Goal: Check status: Check status

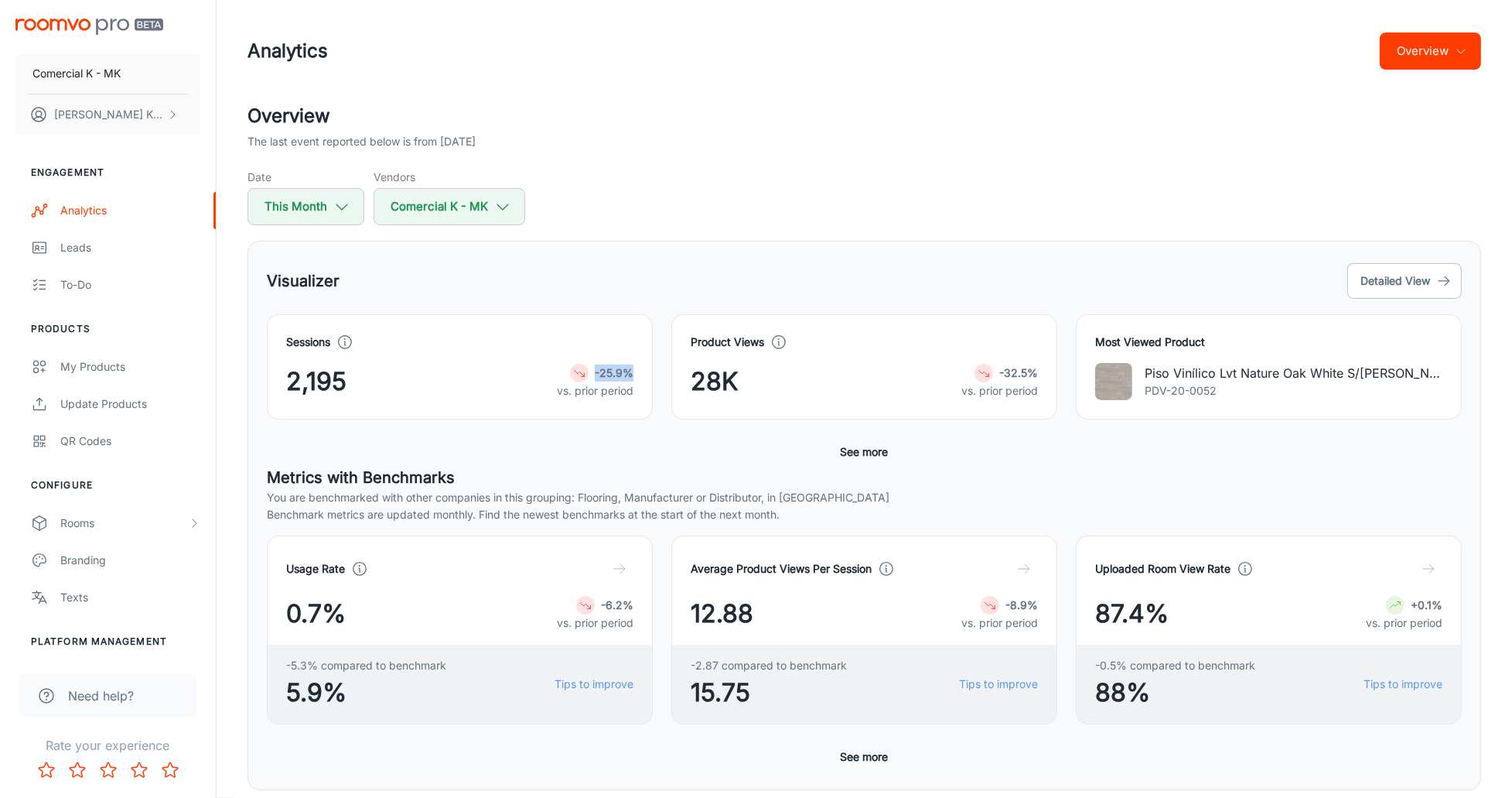
drag, startPoint x: 634, startPoint y: 370, endPoint x: 588, endPoint y: 368, distance: 46.0
click at [588, 368] on div "Sessions 2,195 -25.9% vs. prior period" at bounding box center [460, 367] width 386 height 105
click at [628, 377] on strong "-25.9%" at bounding box center [614, 373] width 39 height 14
click at [334, 208] on icon "button" at bounding box center [343, 207] width 17 height 17
select select "8"
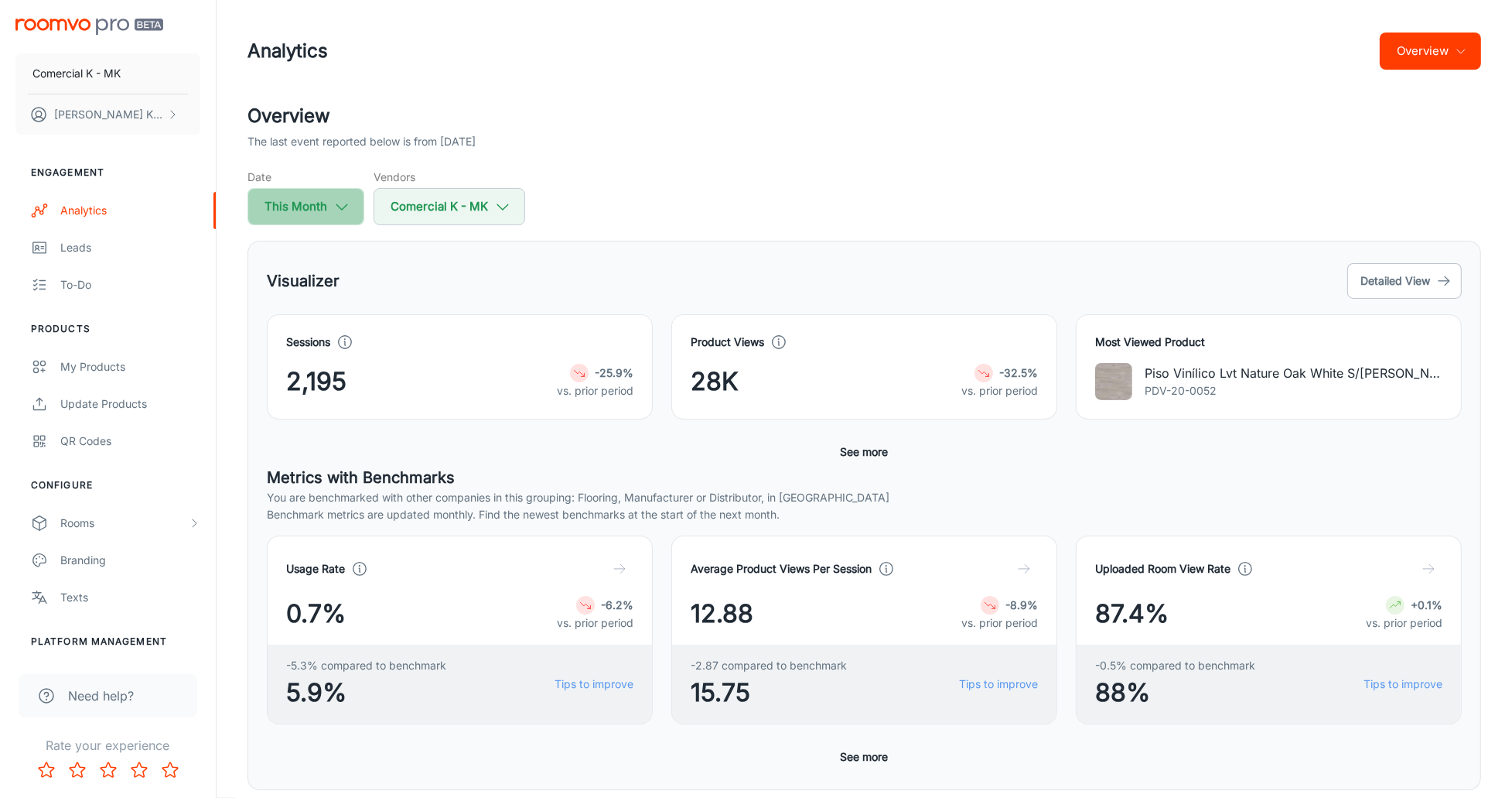
select select "2025"
select select "8"
select select "2025"
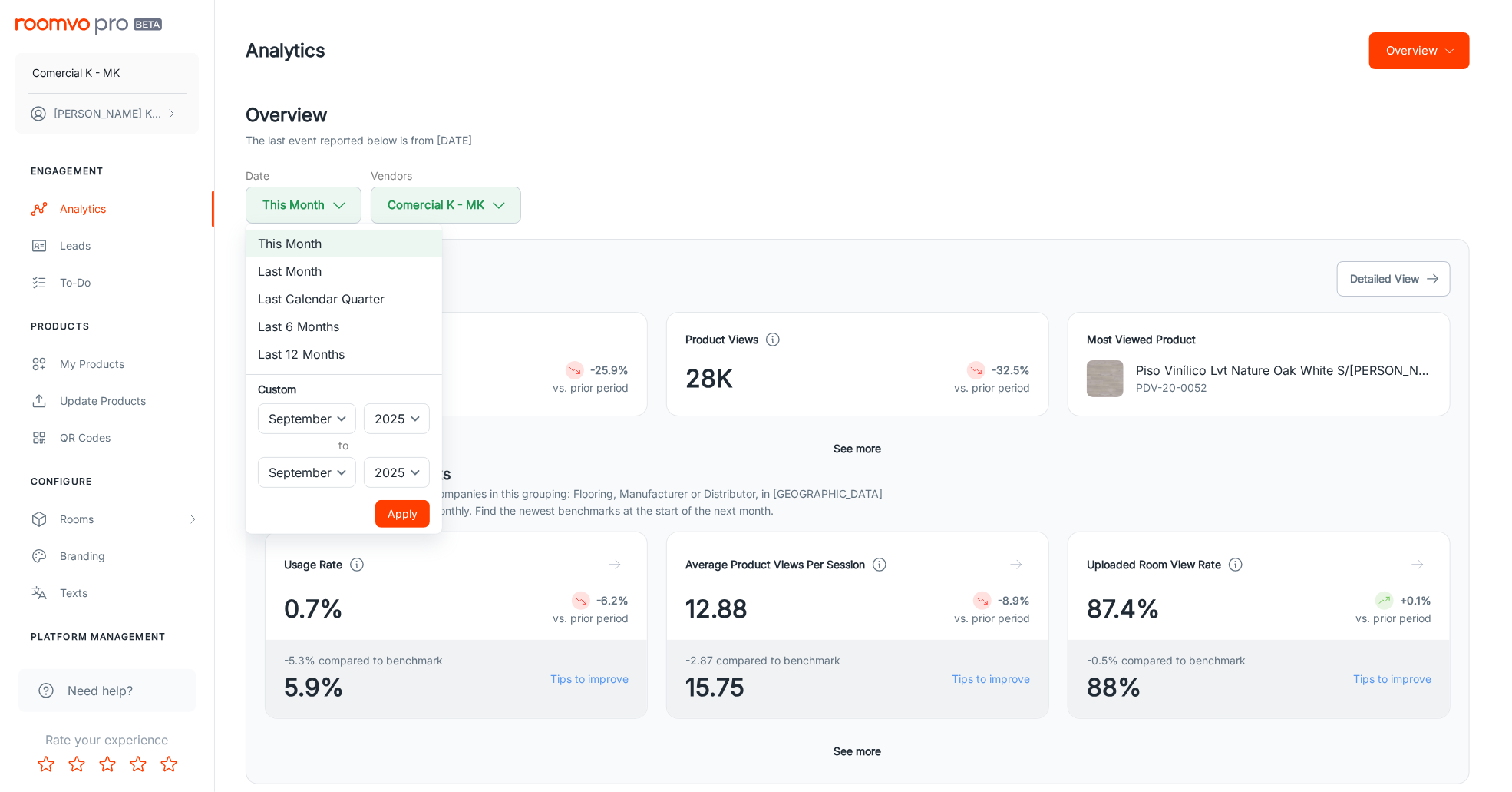
click at [306, 273] on li "Last Month" at bounding box center [344, 271] width 196 height 28
select select "7"
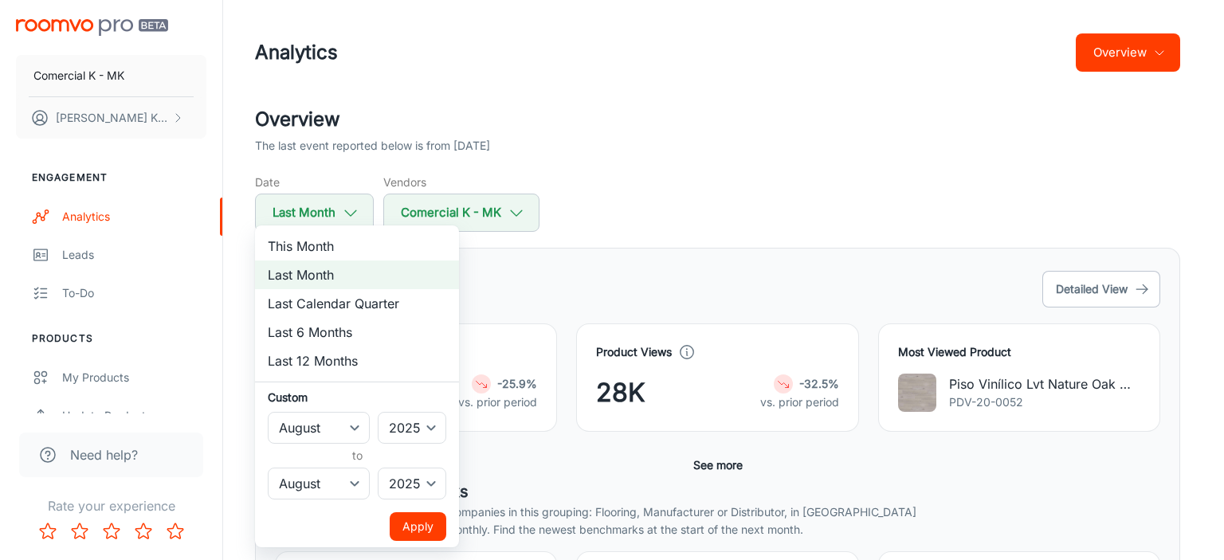
click at [622, 155] on div at bounding box center [612, 280] width 1224 height 560
select select "8"
